Goal: Navigation & Orientation: Find specific page/section

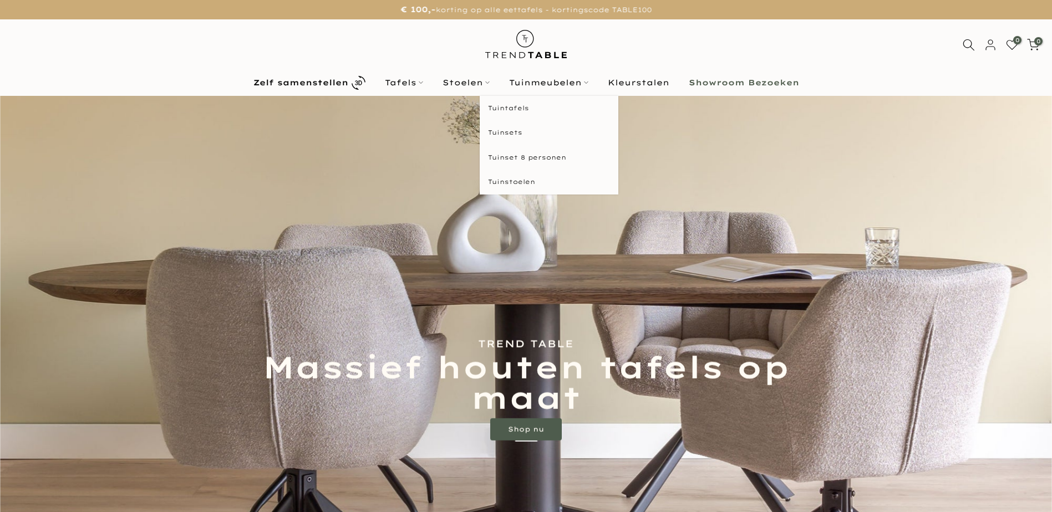
click at [541, 83] on link "Tuinmeubelen" at bounding box center [548, 82] width 99 height 13
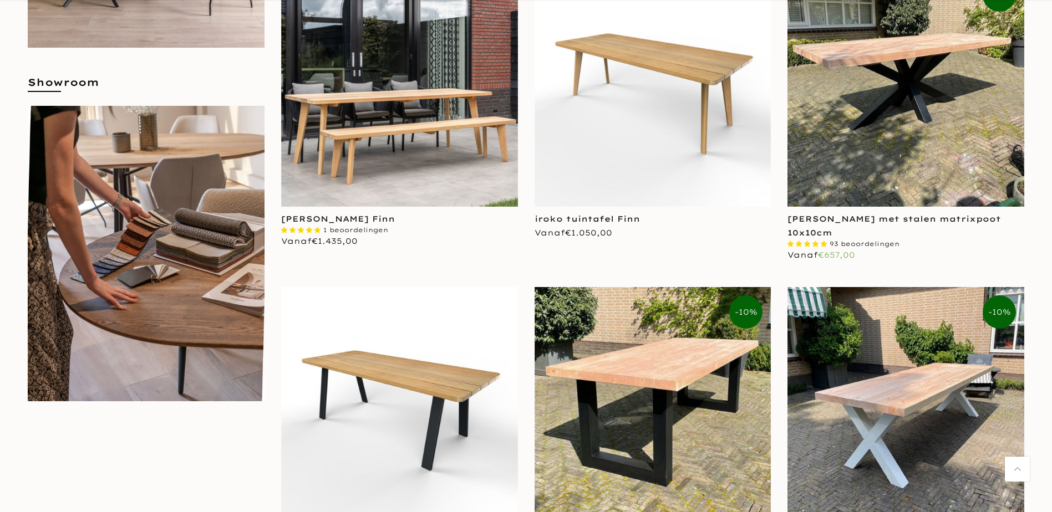
scroll to position [719, 0]
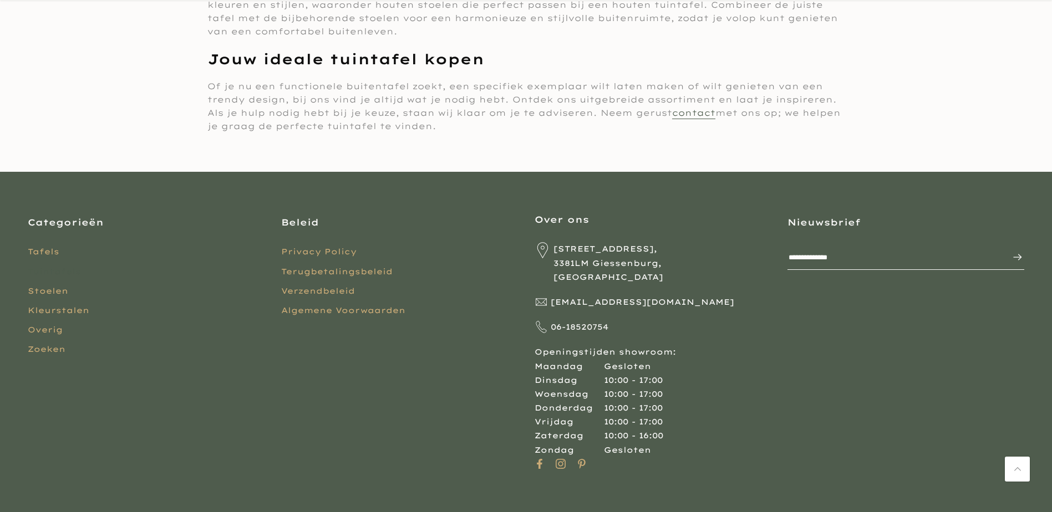
scroll to position [5756, 0]
